Goal: Transaction & Acquisition: Purchase product/service

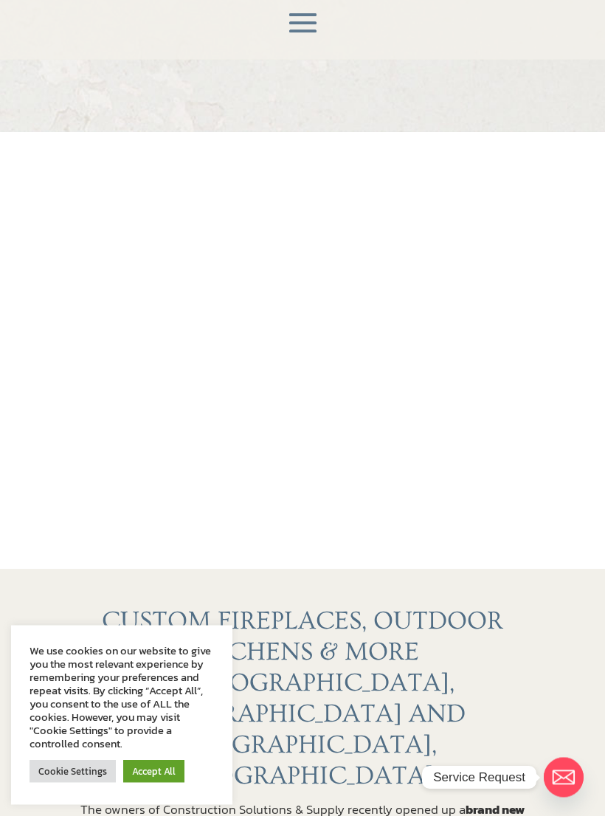
scroll to position [33, 0]
click at [161, 783] on link "Accept All" at bounding box center [153, 771] width 61 height 23
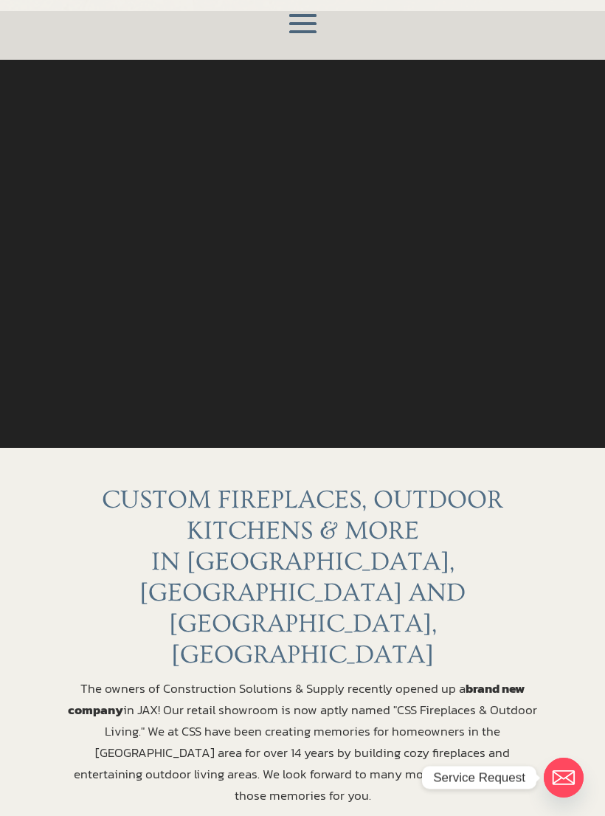
scroll to position [0, 0]
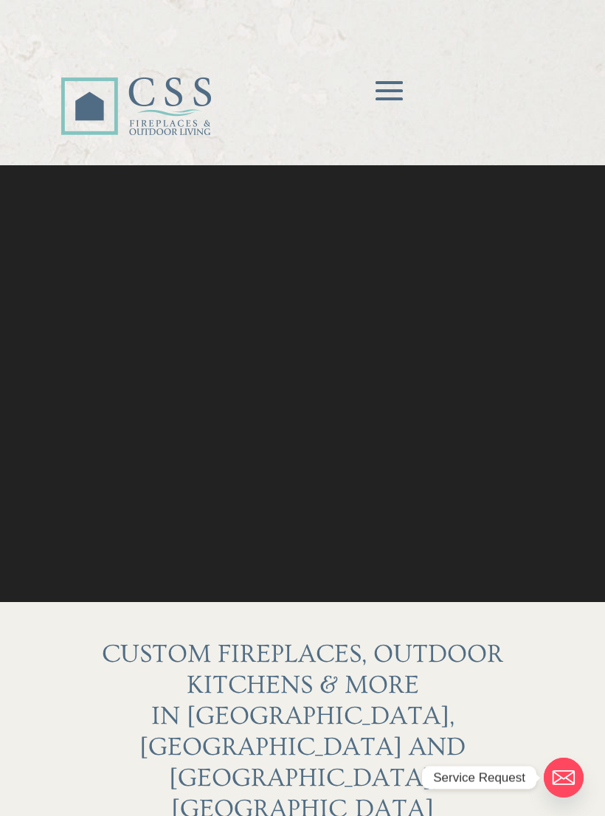
click at [394, 88] on span at bounding box center [389, 91] width 44 height 44
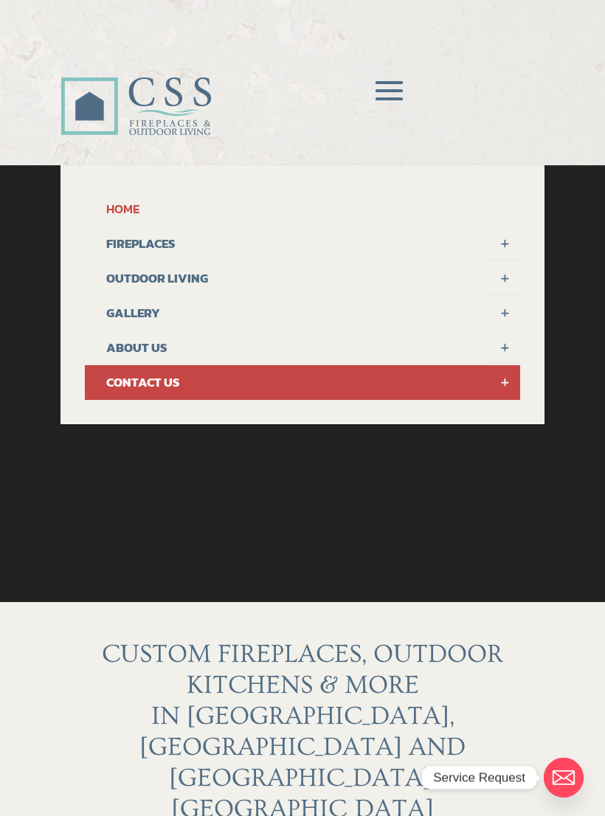
click at [153, 242] on link "FIREPLACES" at bounding box center [302, 243] width 435 height 35
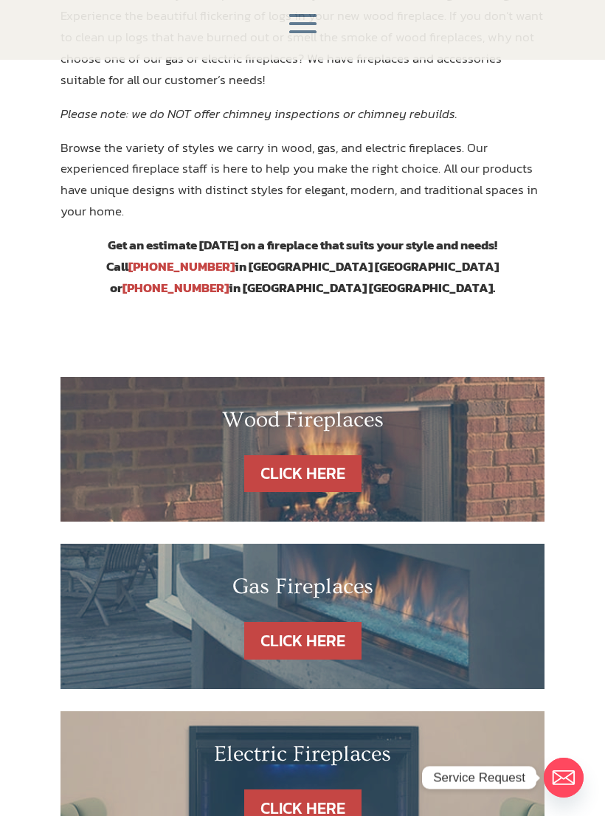
scroll to position [560, 0]
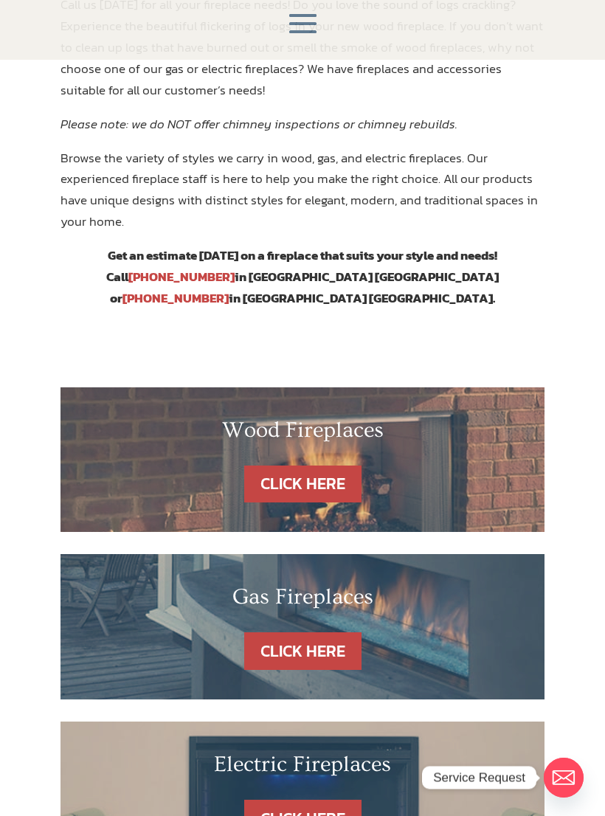
click at [314, 632] on link "CLICK HERE" at bounding box center [302, 651] width 117 height 38
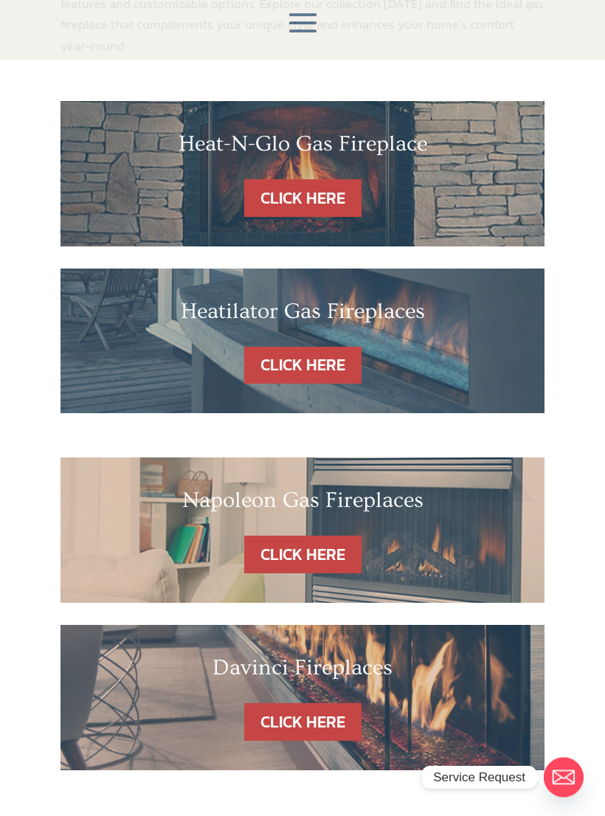
scroll to position [380, 0]
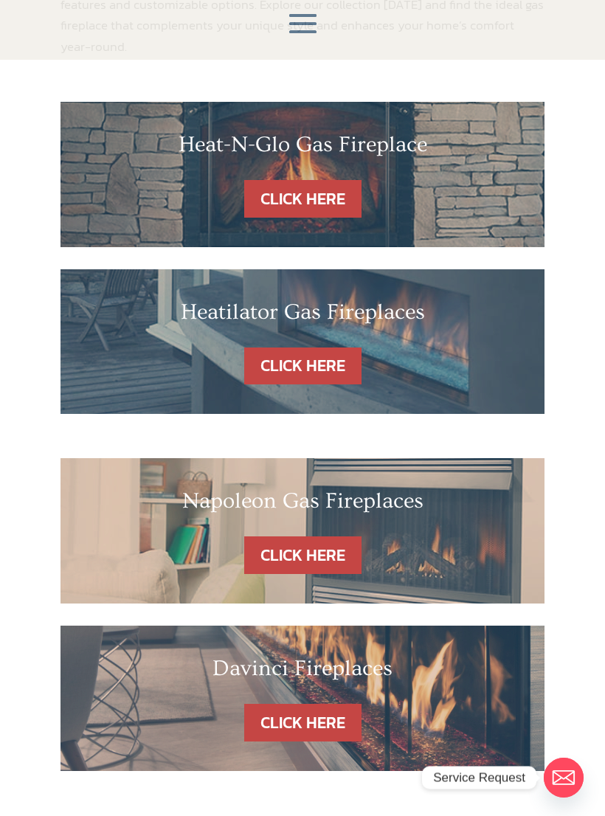
click at [309, 356] on link "CLICK HERE" at bounding box center [302, 366] width 117 height 38
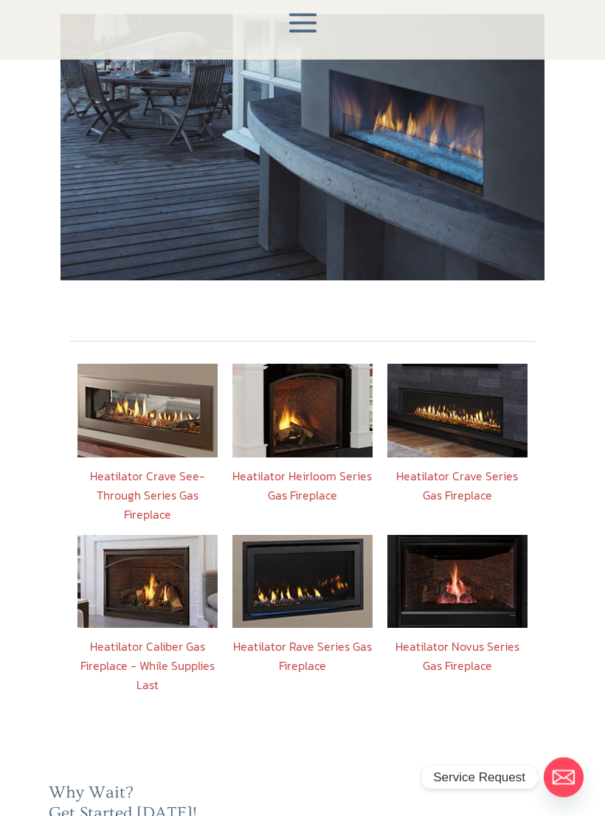
scroll to position [385, 0]
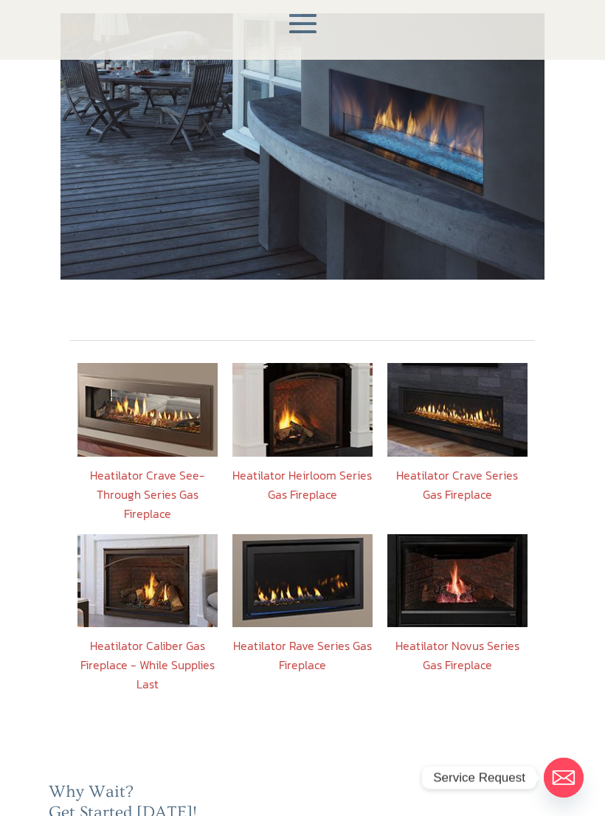
click at [454, 466] on link "Heatilator Crave Series Gas Fireplace" at bounding box center [457, 484] width 122 height 37
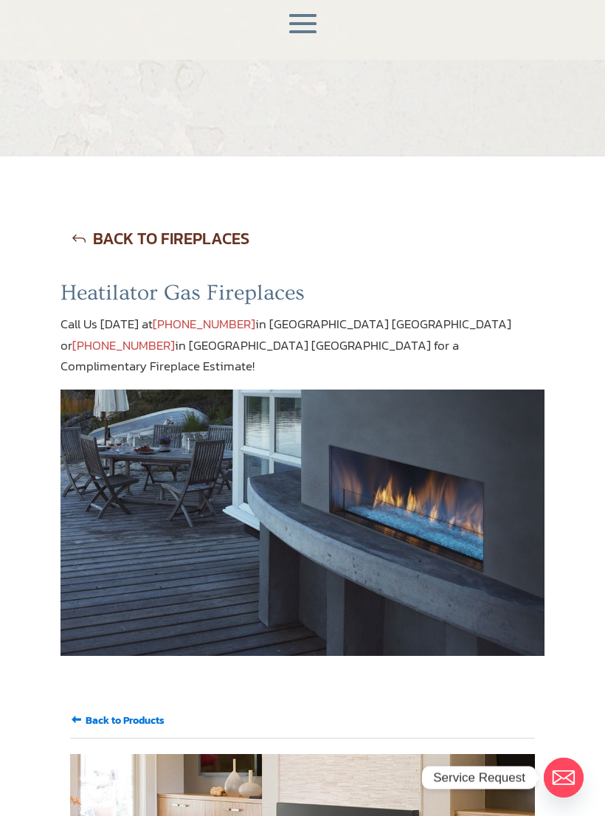
scroll to position [1, 0]
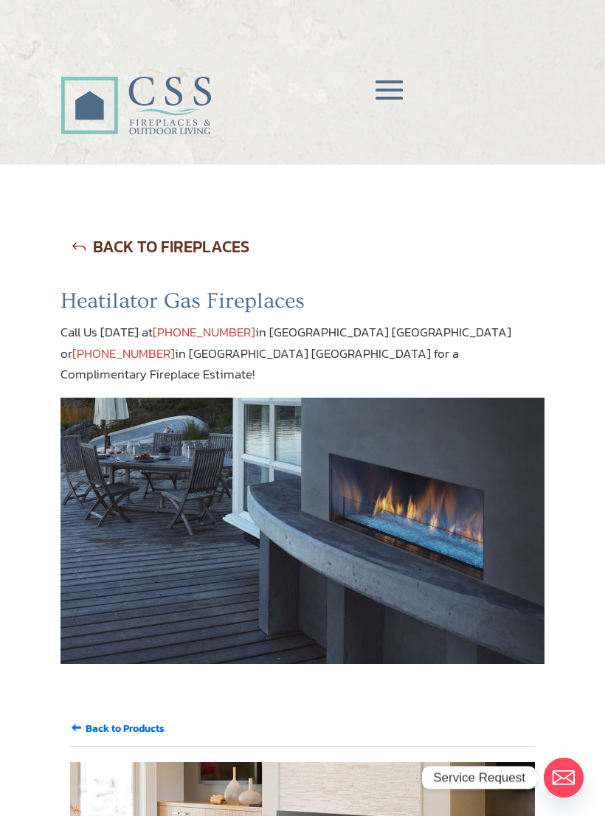
click at [396, 88] on span at bounding box center [389, 91] width 44 height 44
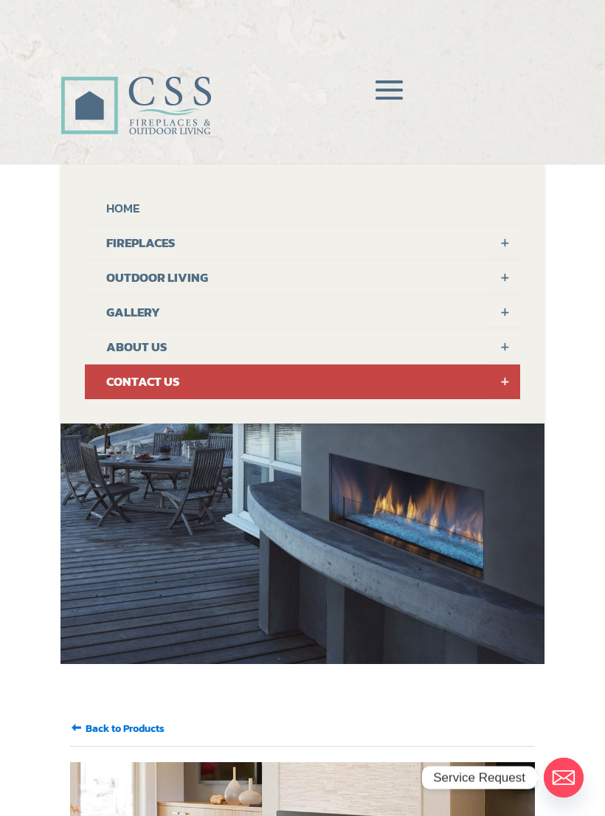
click at [163, 238] on link "FIREPLACES" at bounding box center [302, 243] width 435 height 35
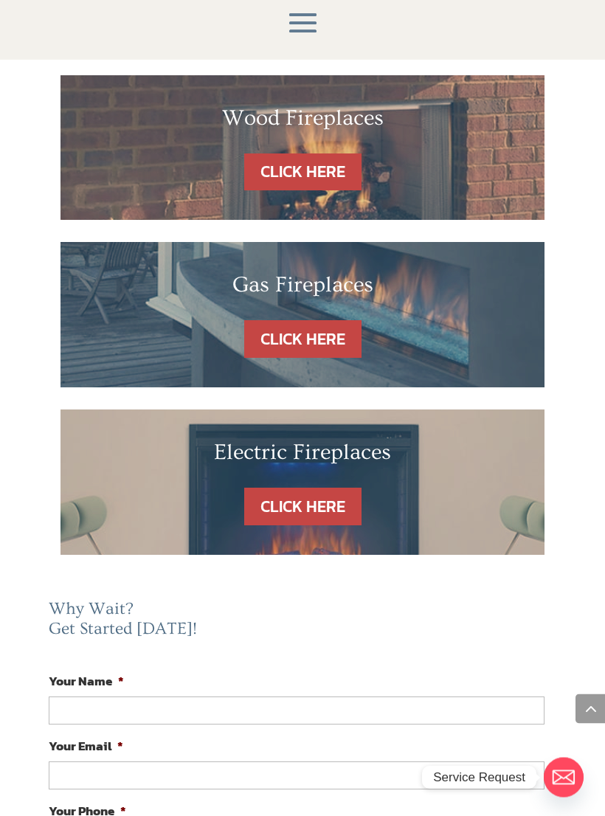
scroll to position [872, 0]
click at [318, 488] on link "CLICK HERE" at bounding box center [302, 507] width 117 height 38
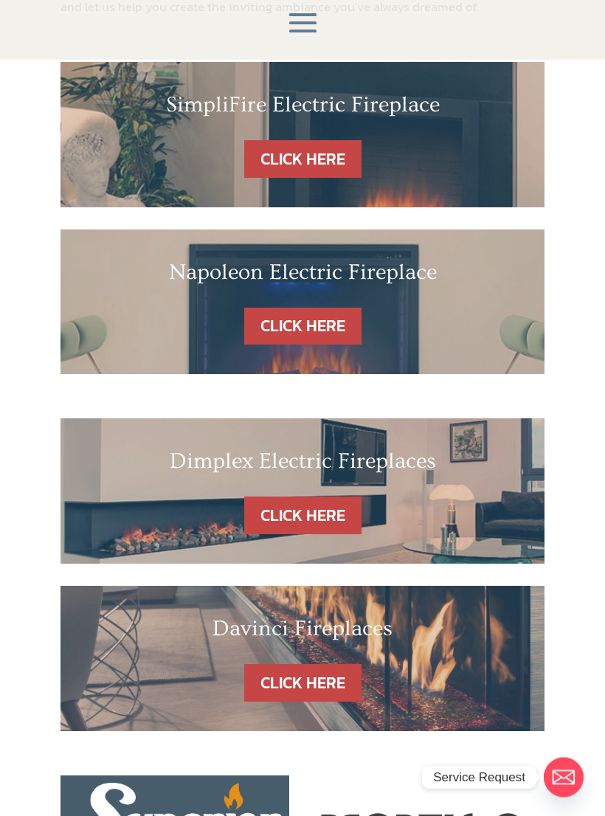
scroll to position [441, 0]
click at [330, 506] on link "CLICK HERE" at bounding box center [302, 515] width 117 height 38
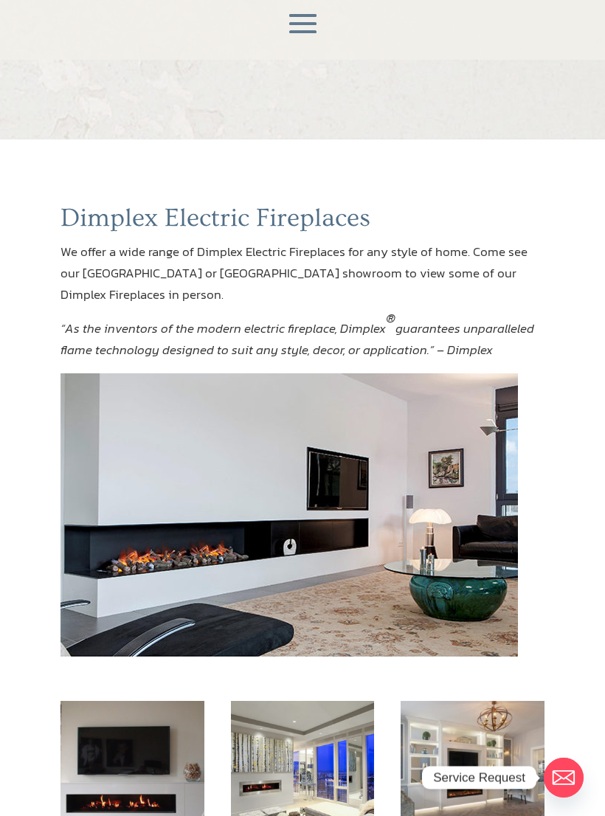
scroll to position [21, 0]
